Goal: Transaction & Acquisition: Purchase product/service

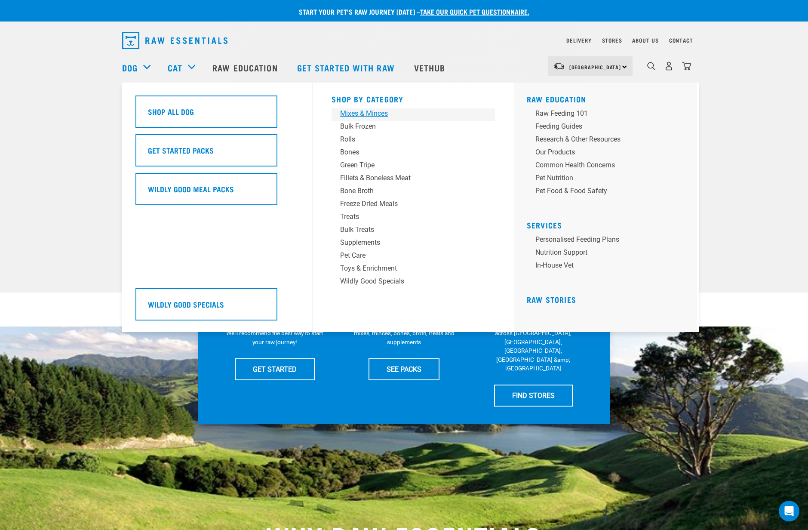
click at [370, 111] on div "Mixes & Minces" at bounding box center [407, 113] width 134 height 10
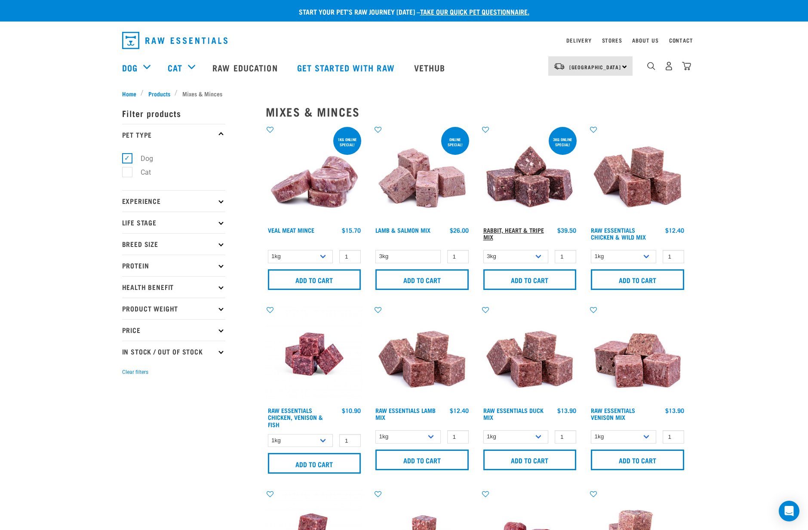
click at [524, 228] on link "Rabbit, Heart & Tripe Mix" at bounding box center [514, 233] width 61 height 10
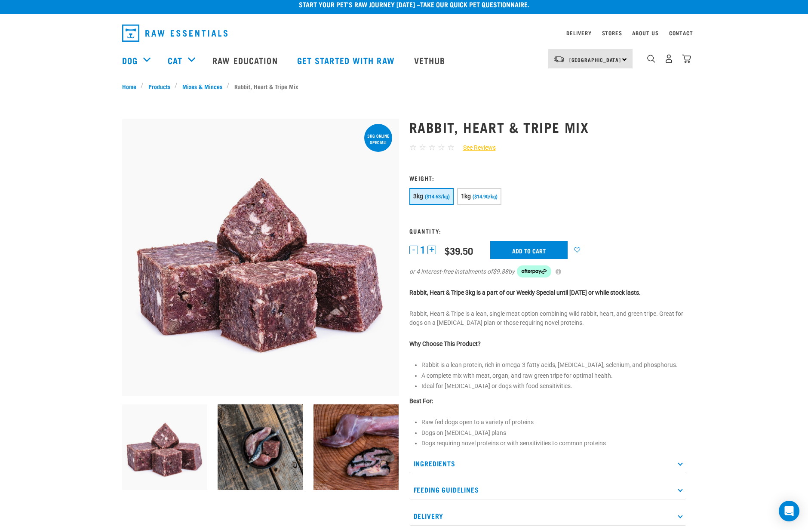
scroll to position [7, 0]
click at [678, 460] on p "Ingredients" at bounding box center [548, 463] width 277 height 19
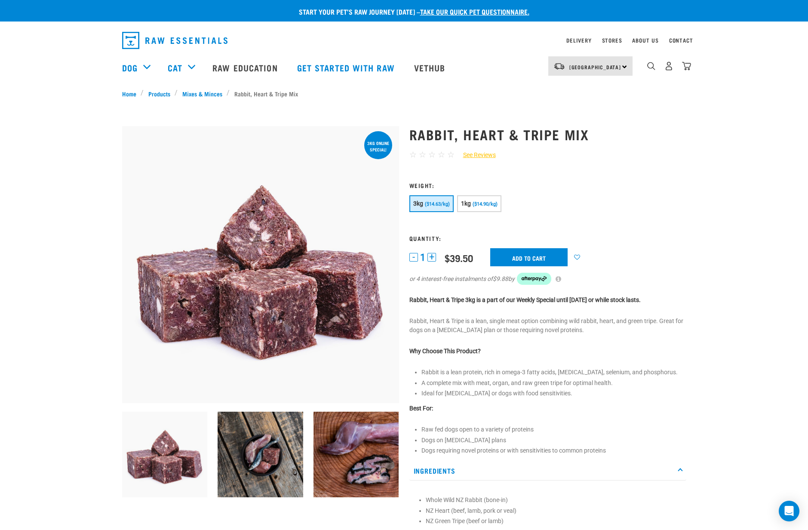
scroll to position [0, 0]
click at [652, 64] on img "dropdown navigation" at bounding box center [651, 66] width 8 height 8
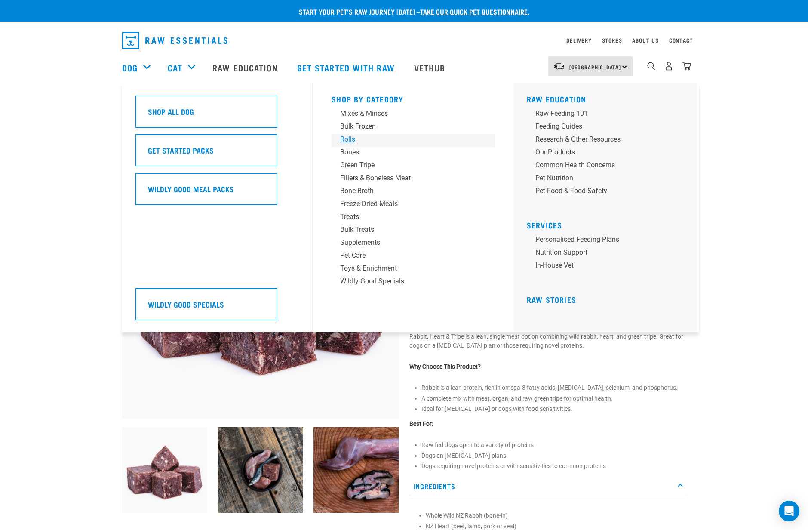
click at [348, 140] on div "Rolls" at bounding box center [407, 139] width 134 height 10
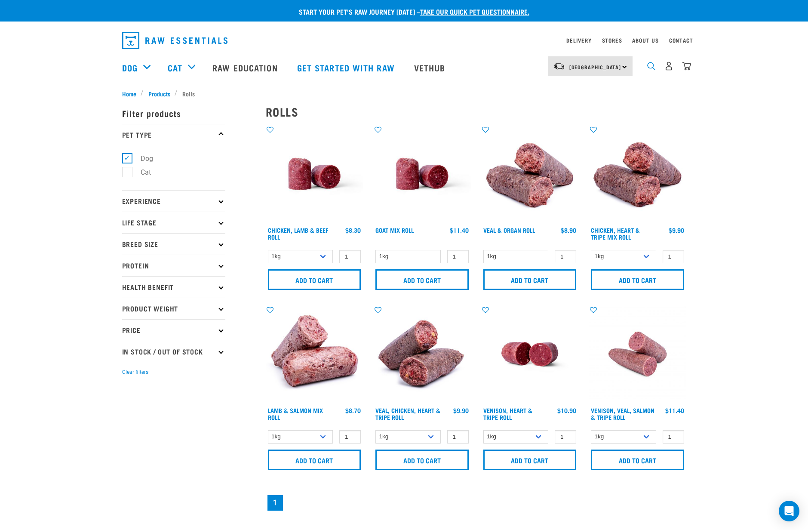
click at [650, 68] on img "dropdown navigation" at bounding box center [651, 66] width 8 height 8
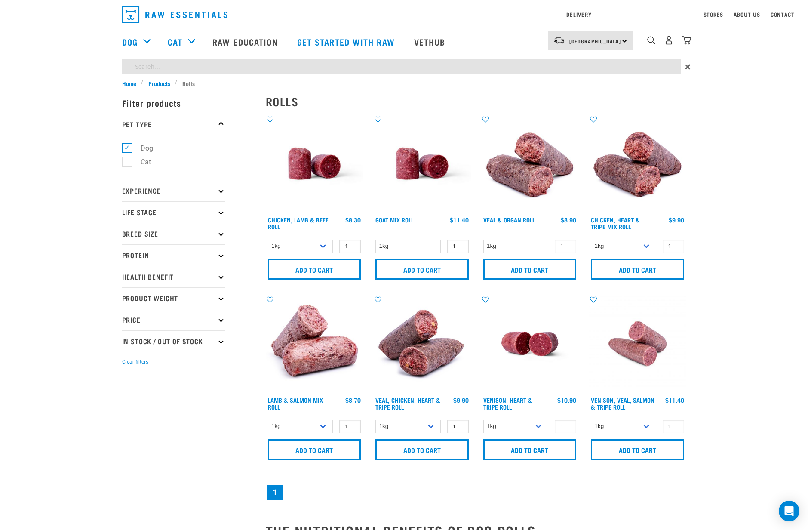
click at [635, 96] on div "Start your pet’s raw journey today – take our quick pet questionnaire. Delivery…" at bounding box center [404, 304] width 808 height 608
type input "rabbit"
